Goal: Transaction & Acquisition: Purchase product/service

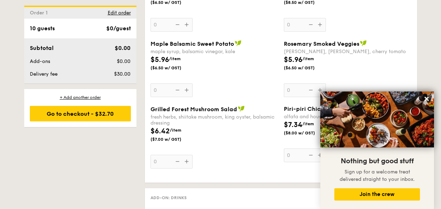
scroll to position [1269, 0]
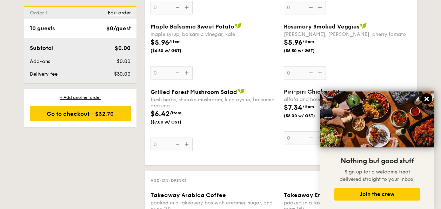
click at [426, 98] on icon at bounding box center [427, 99] width 4 height 4
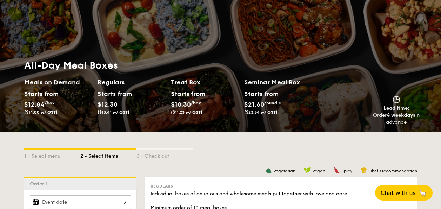
scroll to position [21, 0]
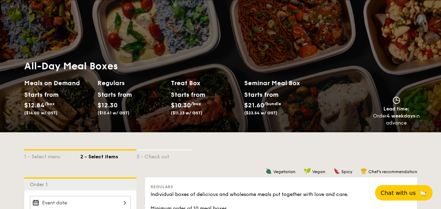
click at [271, 81] on h2 "Seminar Meal Box" at bounding box center [280, 83] width 73 height 10
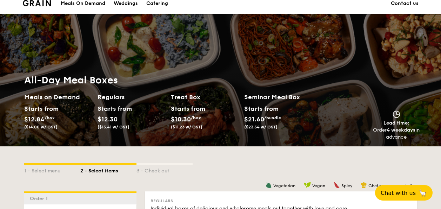
scroll to position [0, 0]
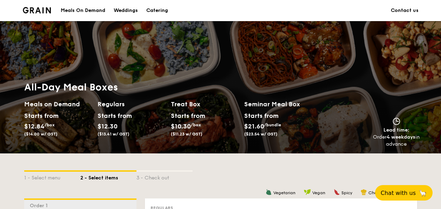
click at [167, 9] on div "Catering" at bounding box center [157, 10] width 22 height 21
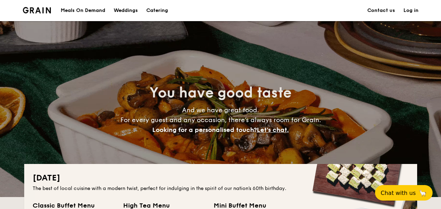
click at [79, 14] on div "Meals On Demand" at bounding box center [83, 10] width 45 height 21
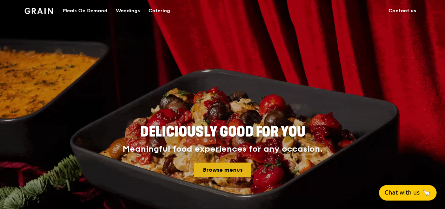
click at [224, 167] on link "Browse menus" at bounding box center [222, 169] width 57 height 15
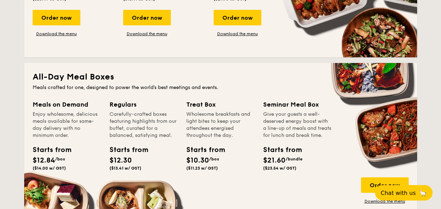
scroll to position [421, 0]
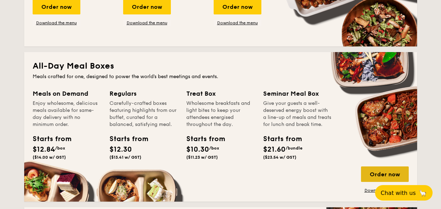
click at [385, 175] on div "Order now" at bounding box center [385, 173] width 48 height 15
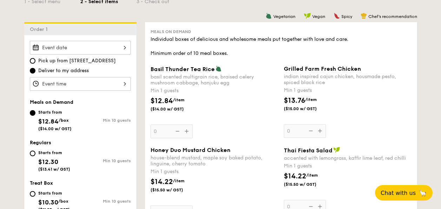
scroll to position [247, 0]
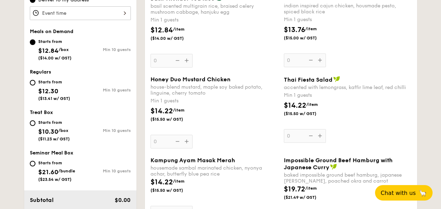
click at [54, 113] on div "Treat Box" at bounding box center [80, 112] width 101 height 6
click at [55, 119] on div "Starts from" at bounding box center [54, 122] width 32 height 6
click at [35, 120] on input "Starts from $10.30 /box ($11.23 w/ GST) Min 10 guests" at bounding box center [33, 123] width 6 height 6
radio input "true"
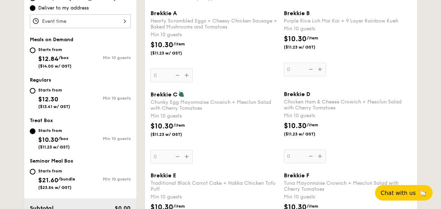
scroll to position [230, 0]
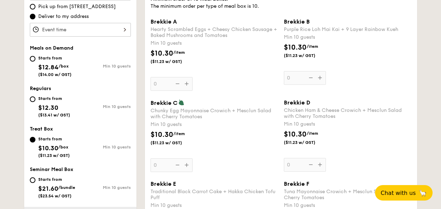
click at [361, 84] on div "Brekkie A Hearty Scrambled Eggs + Cheesy Chicken Sausage + Baked Mushrooms and …" at bounding box center [281, 58] width 267 height 81
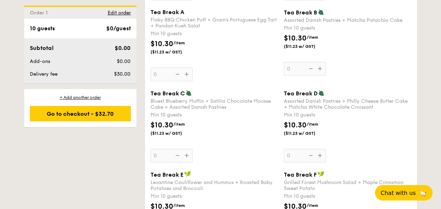
scroll to position [547, 0]
